Goal: Transaction & Acquisition: Purchase product/service

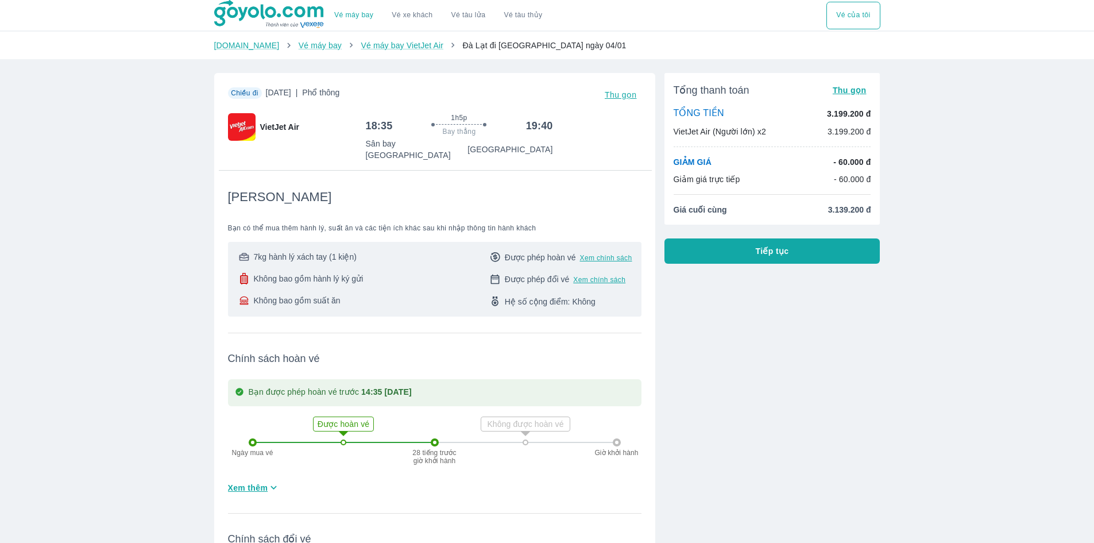
click at [683, 439] on div "Tổng thanh toán Thu gọn TỔNG TIỀN 3.199.200 đ VietJet Air (Người lớn) x2 3.199.…" at bounding box center [767, 377] width 225 height 627
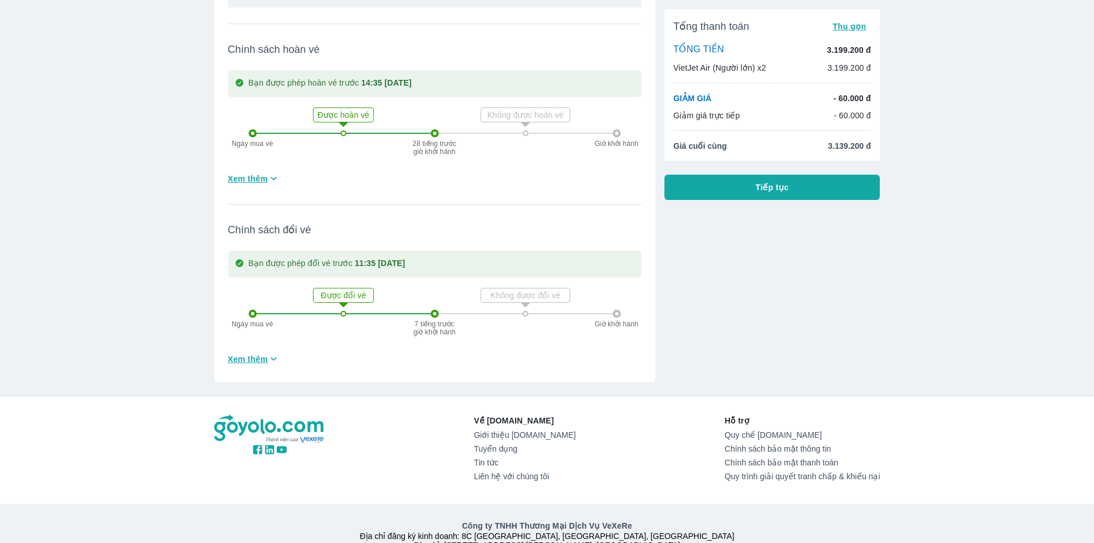
scroll to position [79, 0]
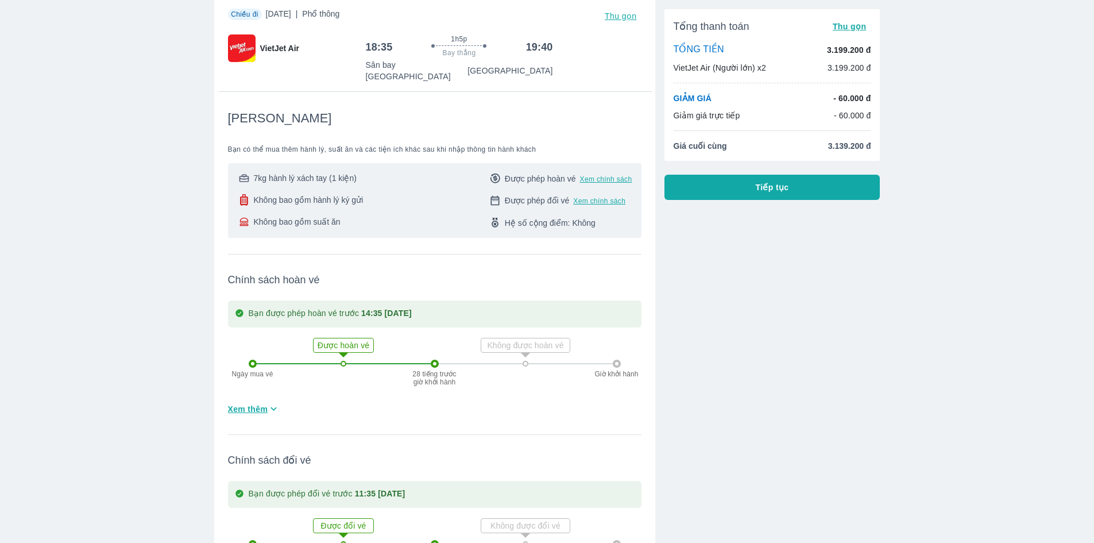
click at [733, 211] on div "Tổng thanh toán Thu gọn TỔNG TIỀN 3.199.200 đ VietJet Air (Người lớn) x2 3.199.…" at bounding box center [767, 298] width 225 height 627
click at [743, 195] on button "Tiếp tục" at bounding box center [773, 187] width 216 height 25
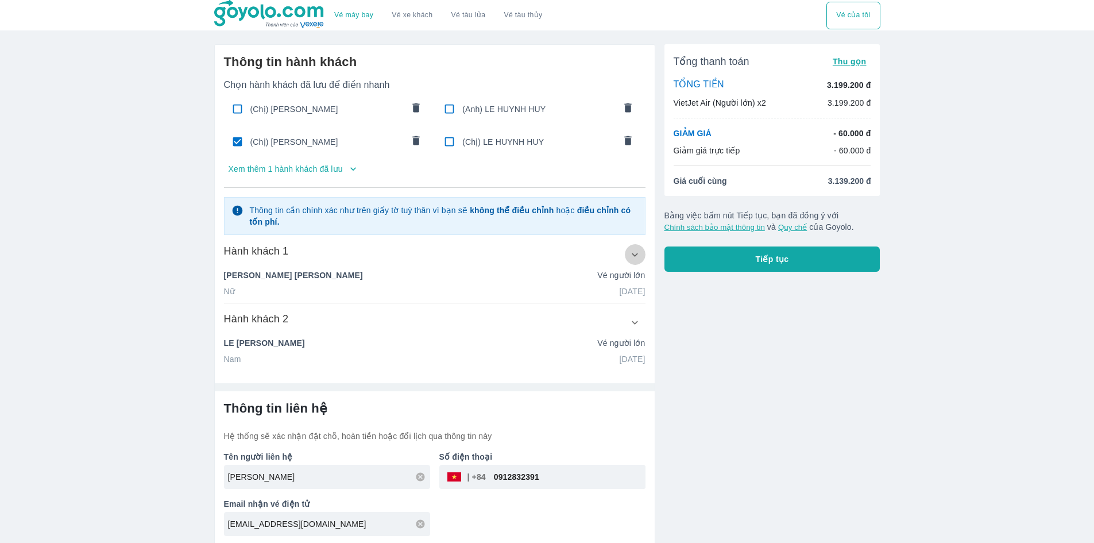
click at [630, 256] on icon "button" at bounding box center [635, 255] width 12 height 12
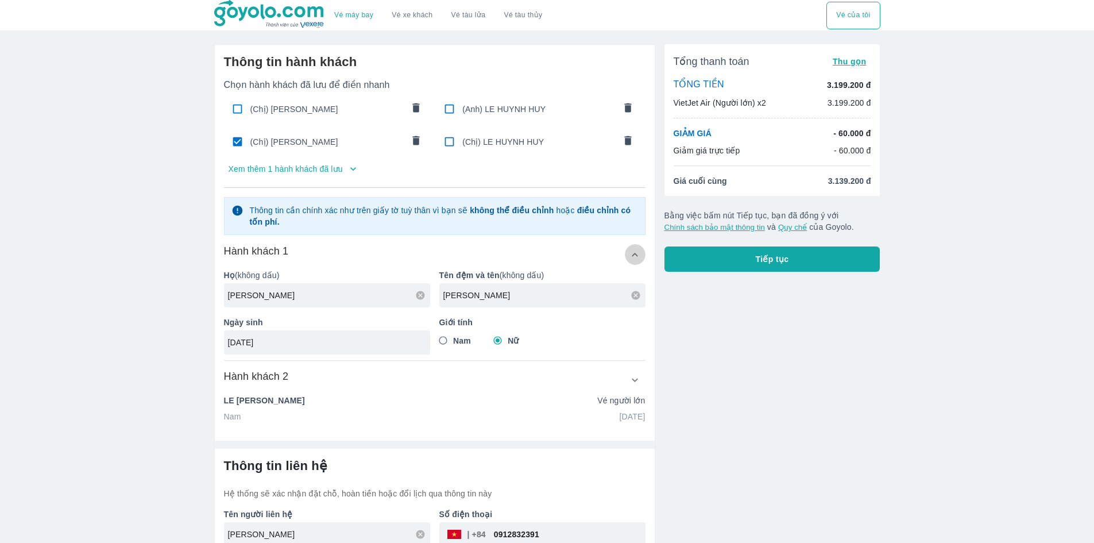
click at [640, 250] on icon "button" at bounding box center [635, 255] width 12 height 12
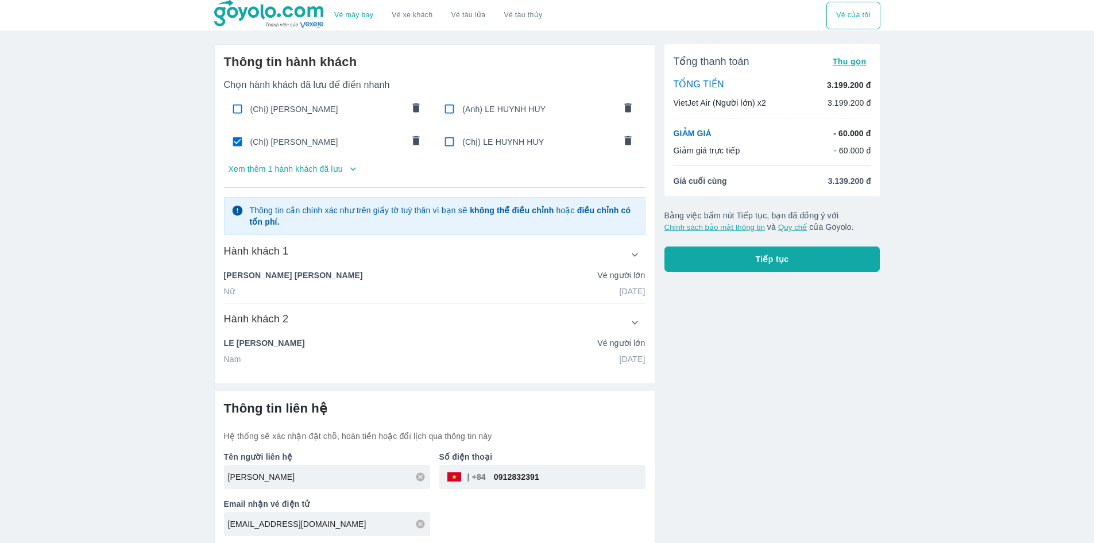
click at [631, 328] on icon "button" at bounding box center [635, 322] width 12 height 12
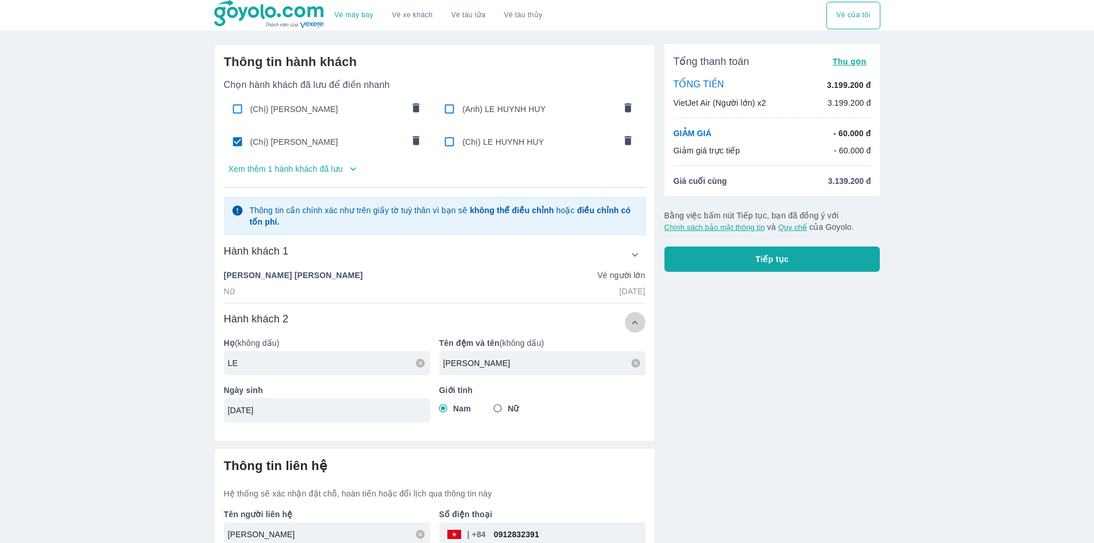
click at [631, 328] on icon "button" at bounding box center [635, 322] width 12 height 12
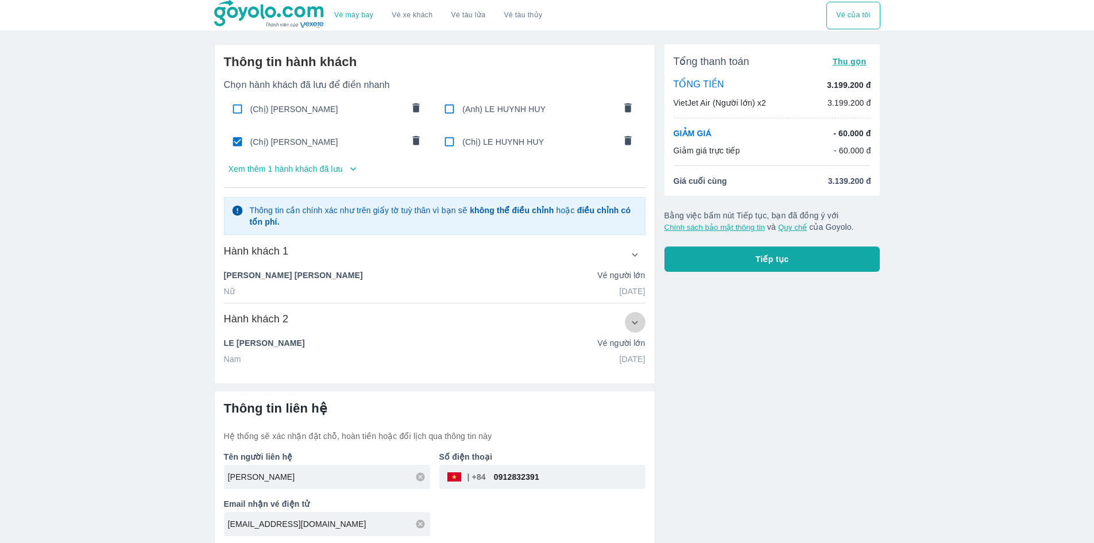
click at [631, 328] on icon "button" at bounding box center [635, 322] width 12 height 12
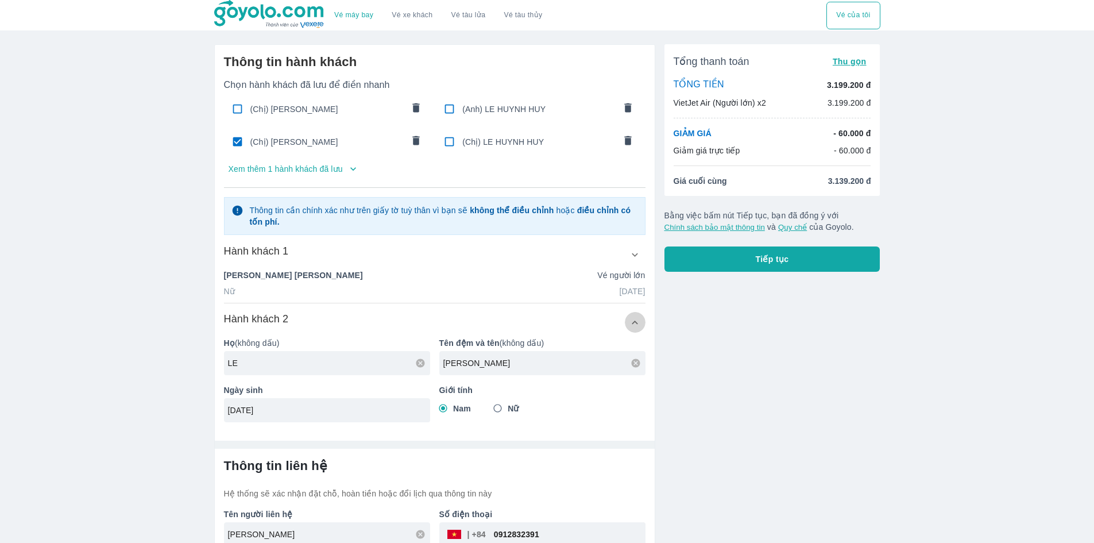
click at [631, 328] on icon "button" at bounding box center [635, 322] width 12 height 12
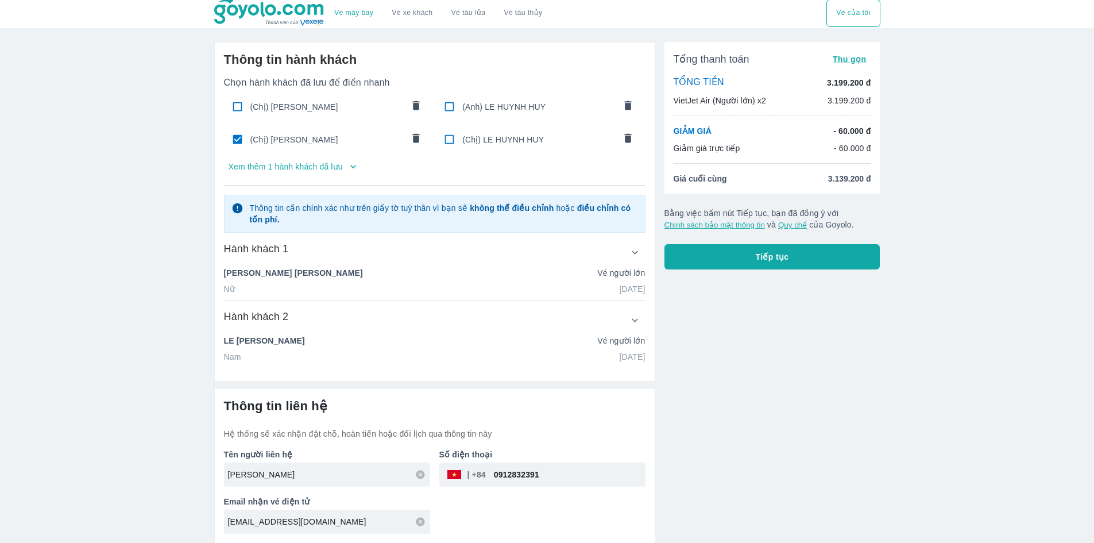
scroll to position [3, 0]
click at [384, 436] on p "Hệ thống sẽ xác nhận đặt chỗ, hoàn tiền hoặc đổi lịch qua thông tin này" at bounding box center [435, 432] width 422 height 11
click at [438, 435] on p "Hệ thống sẽ xác nhận đặt chỗ, hoàn tiền hoặc đổi lịch qua thông tin này" at bounding box center [435, 432] width 422 height 11
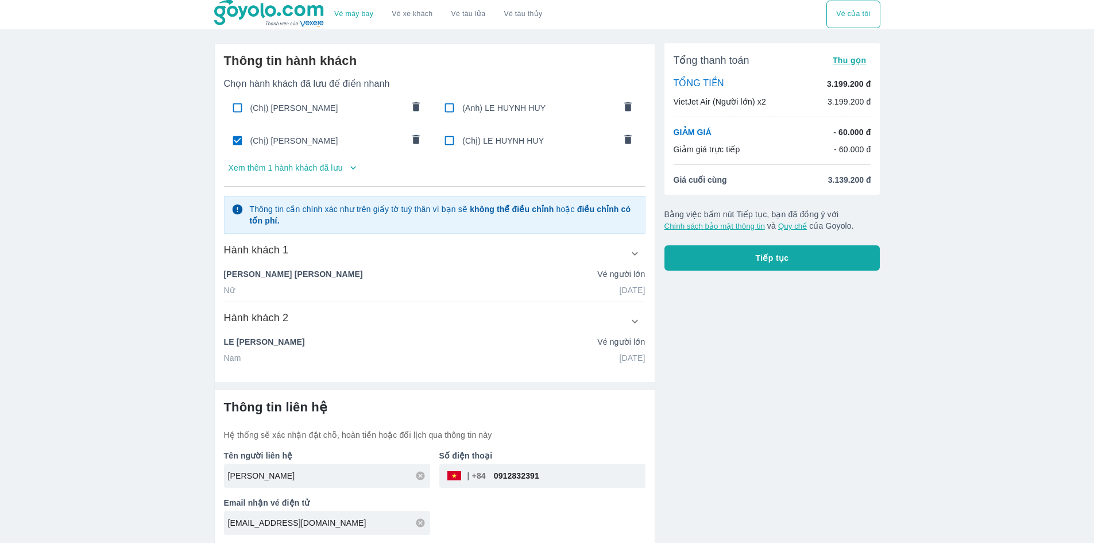
scroll to position [0, 0]
click at [312, 166] on p "Xem thêm 1 hành khách đã lưu" at bounding box center [286, 168] width 114 height 11
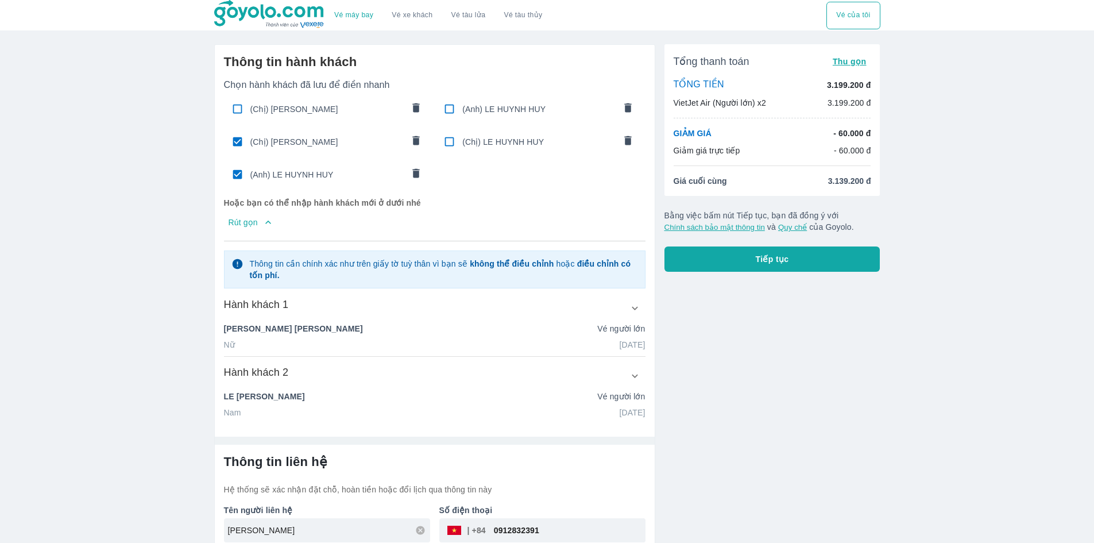
click at [273, 221] on icon "button" at bounding box center [267, 222] width 11 height 11
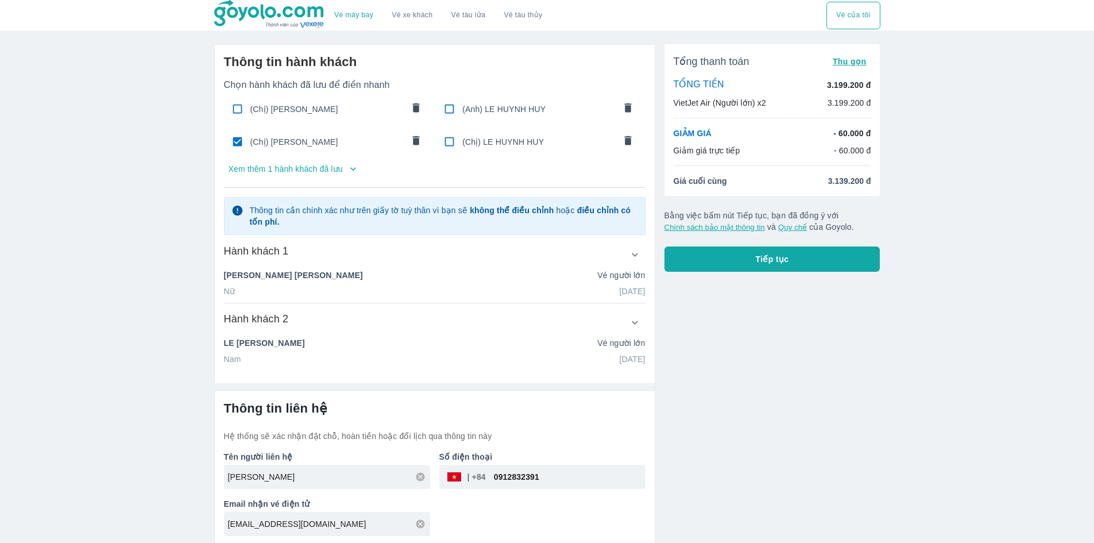
click at [285, 348] on div "LE HUYNH HUY Vé người lớn" at bounding box center [435, 342] width 422 height 11
click at [631, 321] on button "button" at bounding box center [635, 322] width 21 height 21
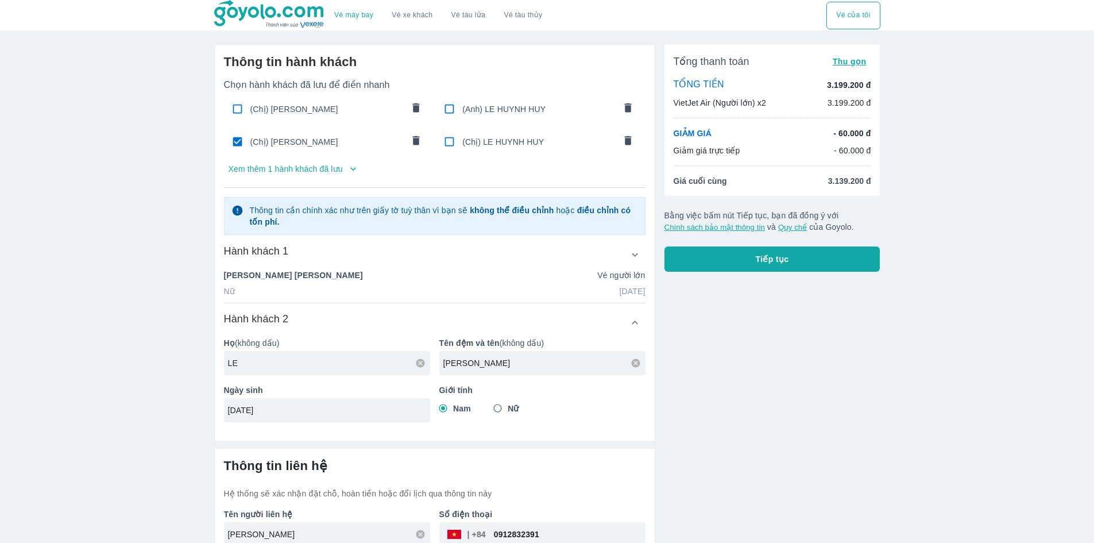
drag, startPoint x: 406, startPoint y: 349, endPoint x: 410, endPoint y: 357, distance: 9.3
click at [407, 354] on div "Họ (không dấu) LE" at bounding box center [322, 351] width 215 height 47
click at [384, 361] on input "LE" at bounding box center [329, 362] width 202 height 11
click at [384, 362] on input "LE" at bounding box center [329, 362] width 202 height 11
click at [403, 345] on p "Họ (không dấu)" at bounding box center [327, 342] width 206 height 11
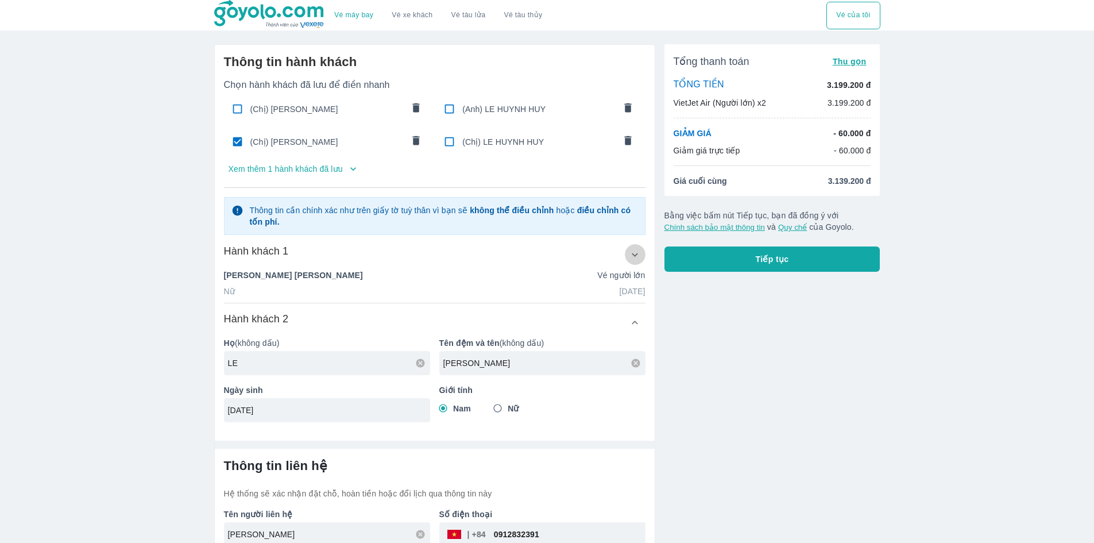
click at [630, 253] on icon "button" at bounding box center [635, 255] width 12 height 12
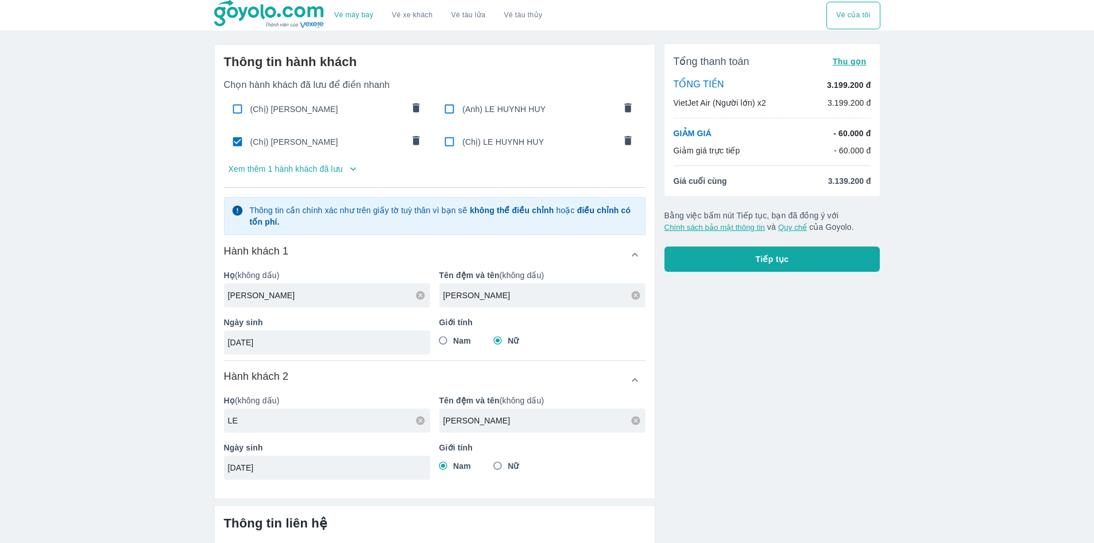
click at [632, 256] on icon "button" at bounding box center [635, 255] width 12 height 12
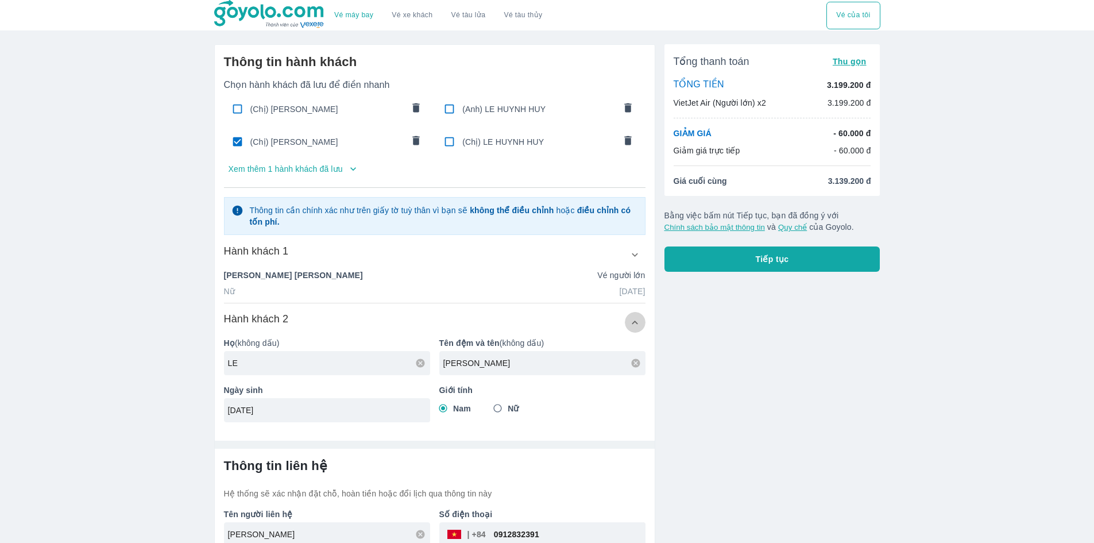
click at [636, 318] on icon "button" at bounding box center [635, 322] width 12 height 12
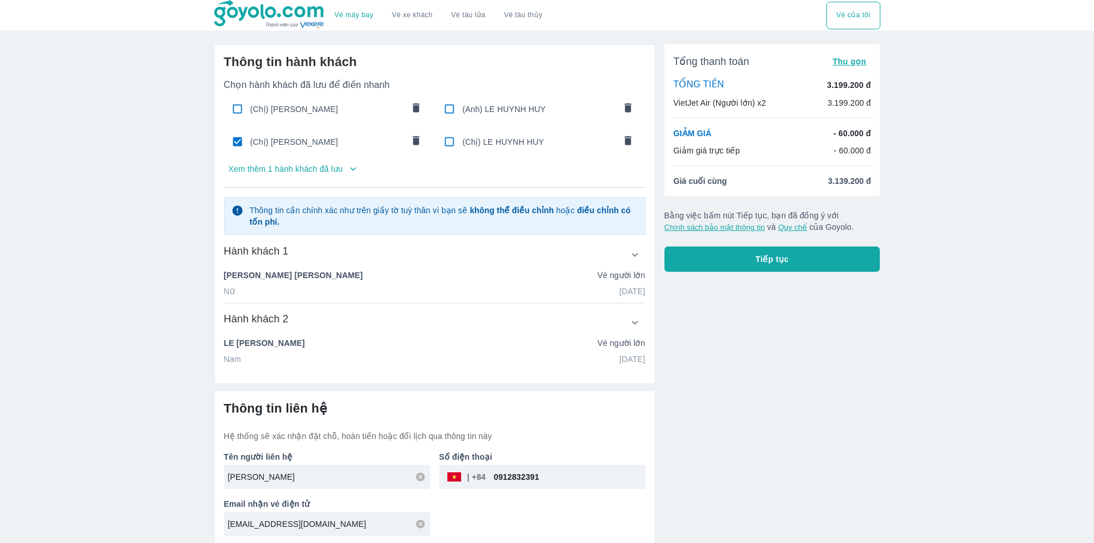
click at [756, 380] on div "Tổng thanh toán Thu gọn TỔNG TIỀN 3.199.200 đ VietJet Air (Người lớn) x2 3.199.…" at bounding box center [767, 290] width 225 height 511
click at [739, 381] on div "Tổng thanh toán Thu gọn TỔNG TIỀN 3.199.200 đ VietJet Air (Người lớn) x2 3.199.…" at bounding box center [767, 290] width 225 height 511
click at [734, 270] on button "Tiếp tục" at bounding box center [773, 258] width 216 height 25
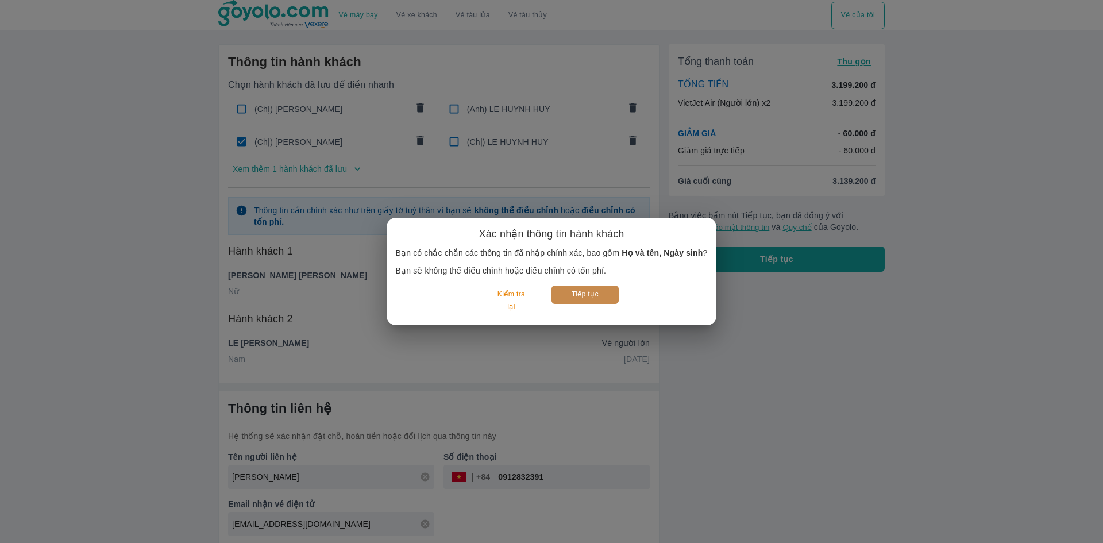
click at [583, 298] on button "Tiếp tục" at bounding box center [584, 294] width 67 height 18
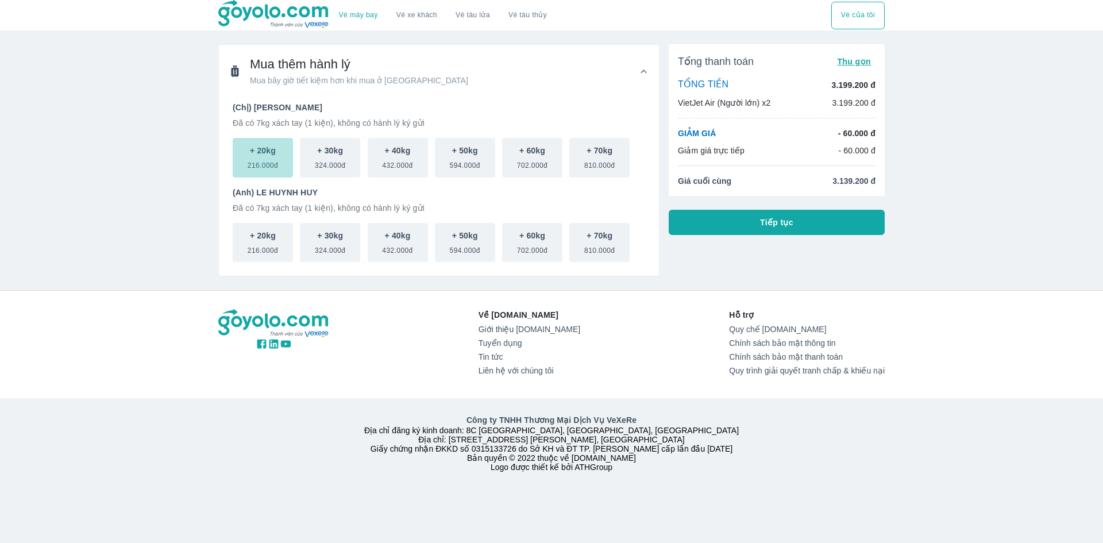
click at [274, 160] on span "216.000đ" at bounding box center [263, 163] width 30 height 14
